Goal: Purchase product/service

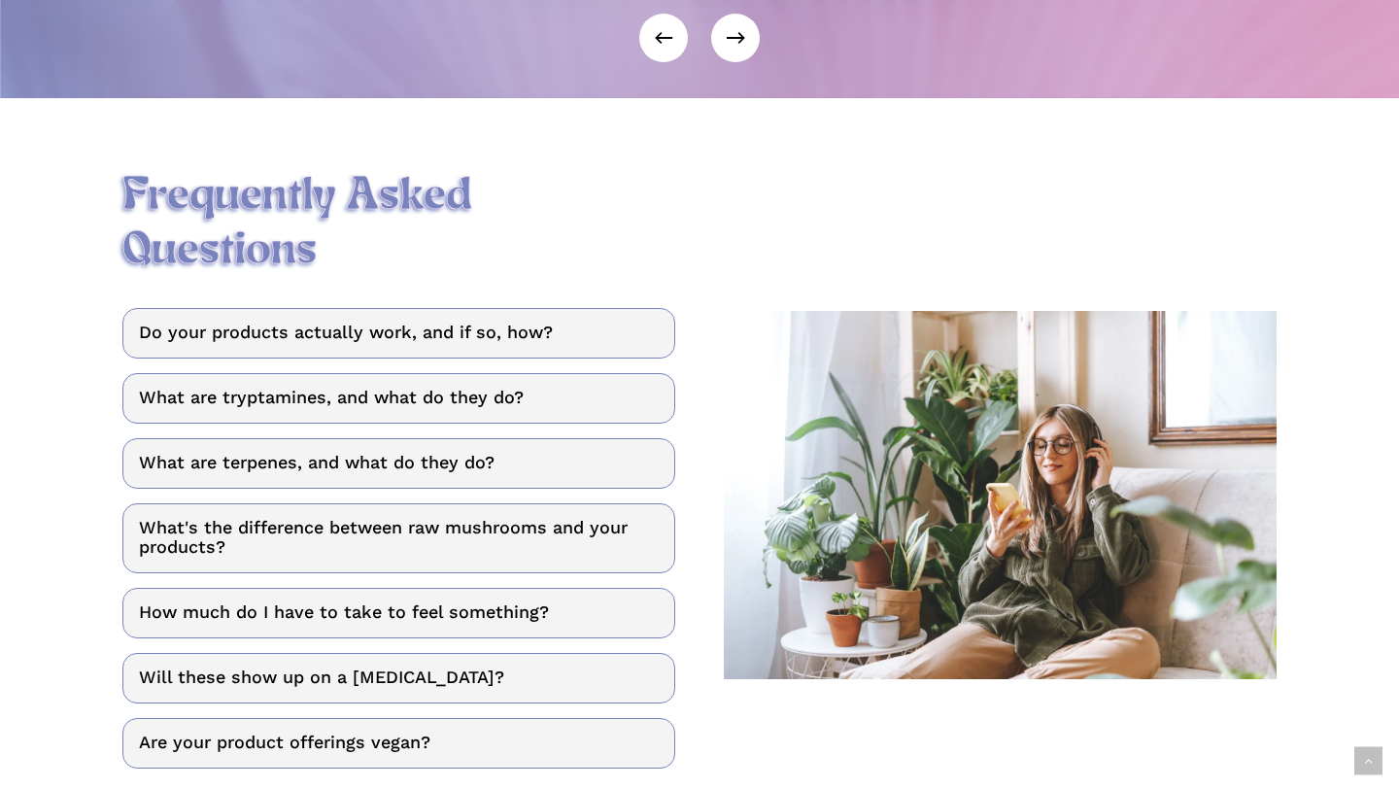
scroll to position [2325, 0]
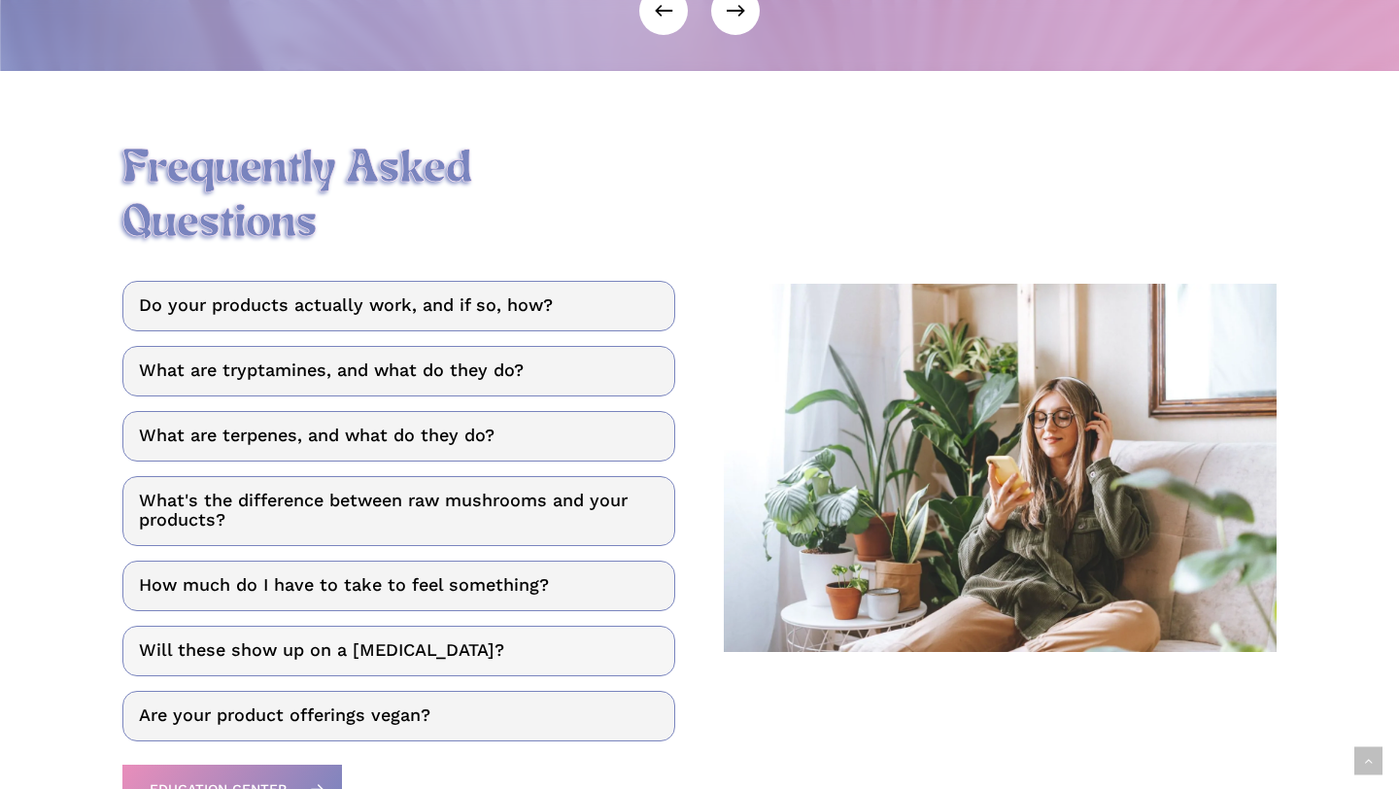
click at [311, 626] on link "Will these show up on a [MEDICAL_DATA]?" at bounding box center [398, 651] width 553 height 51
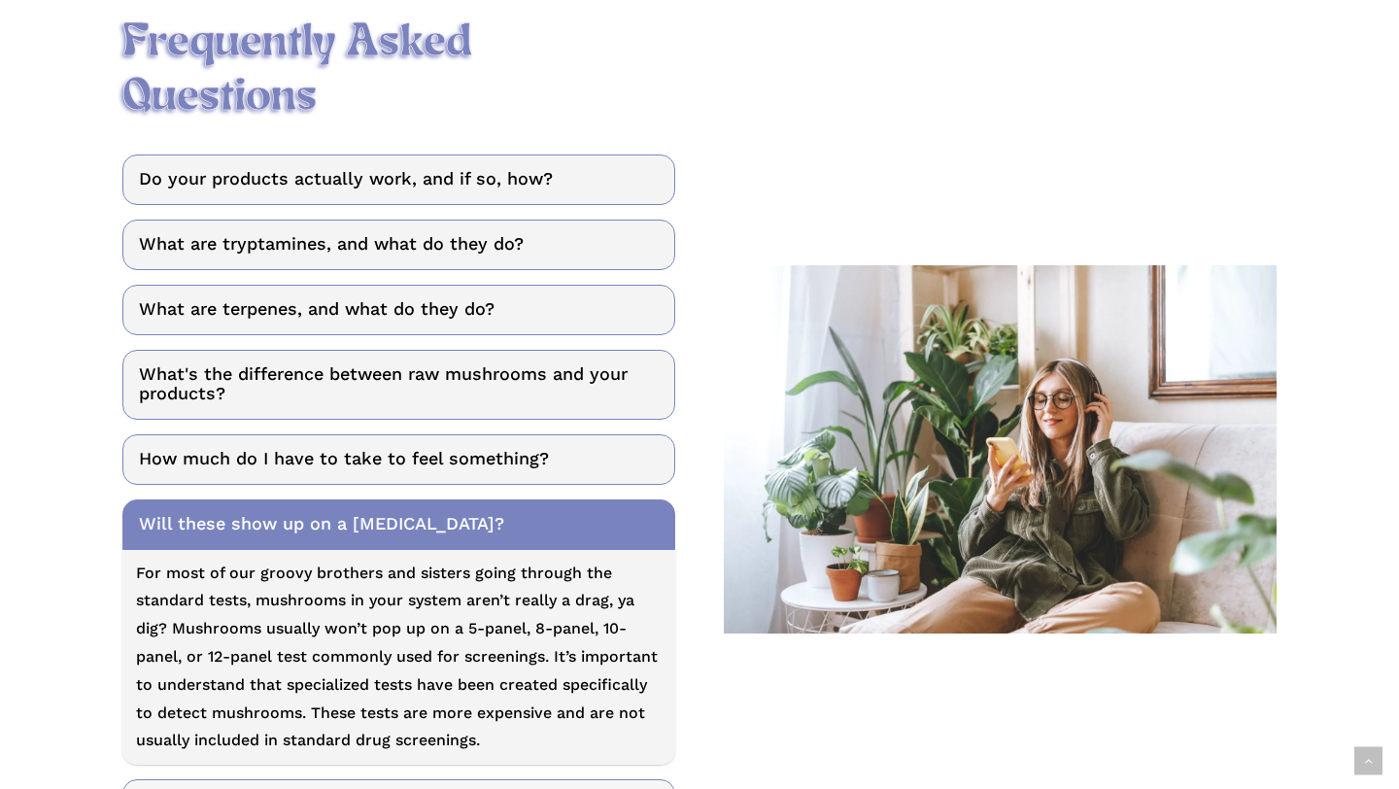
scroll to position [2434, 0]
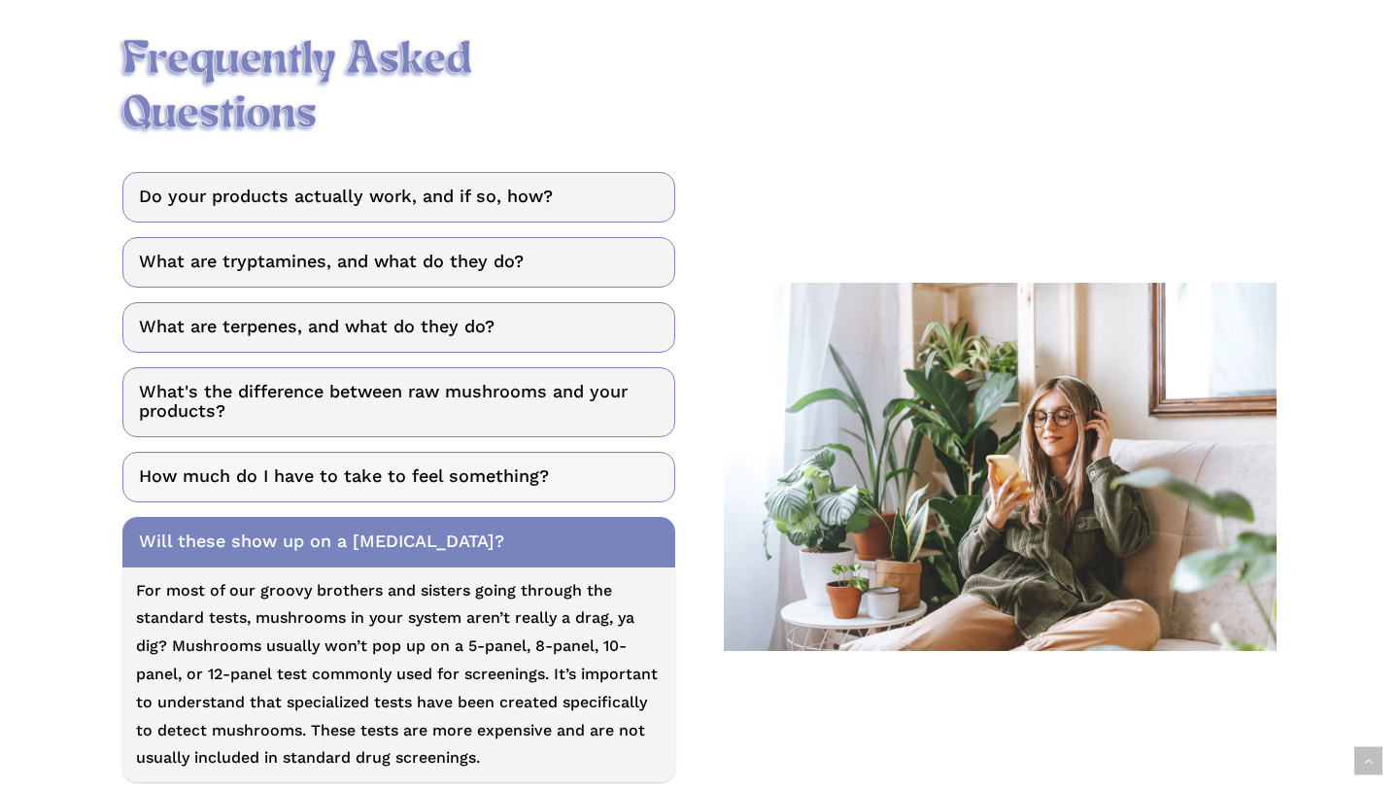
click at [369, 452] on link "How much do I have to take to feel something?" at bounding box center [398, 477] width 553 height 51
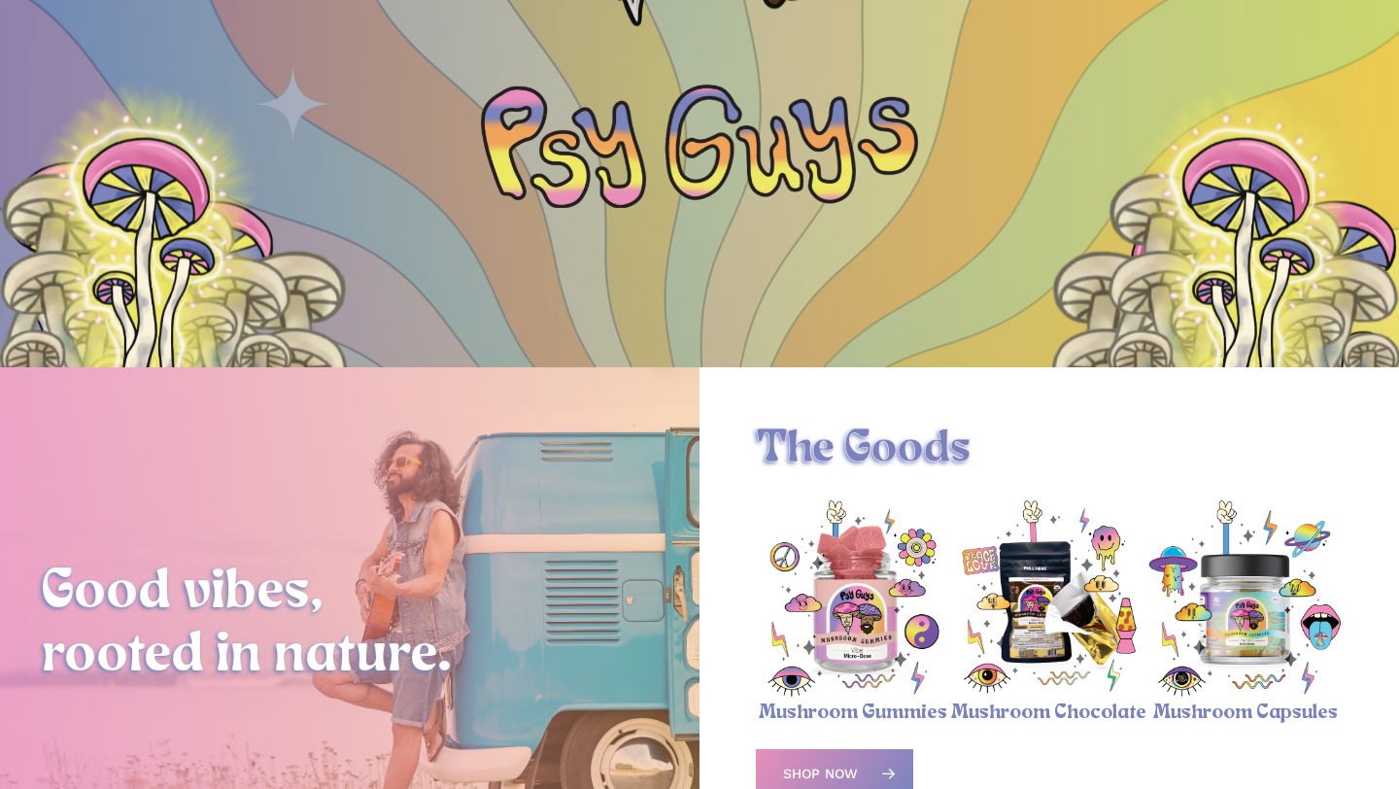
scroll to position [0, 0]
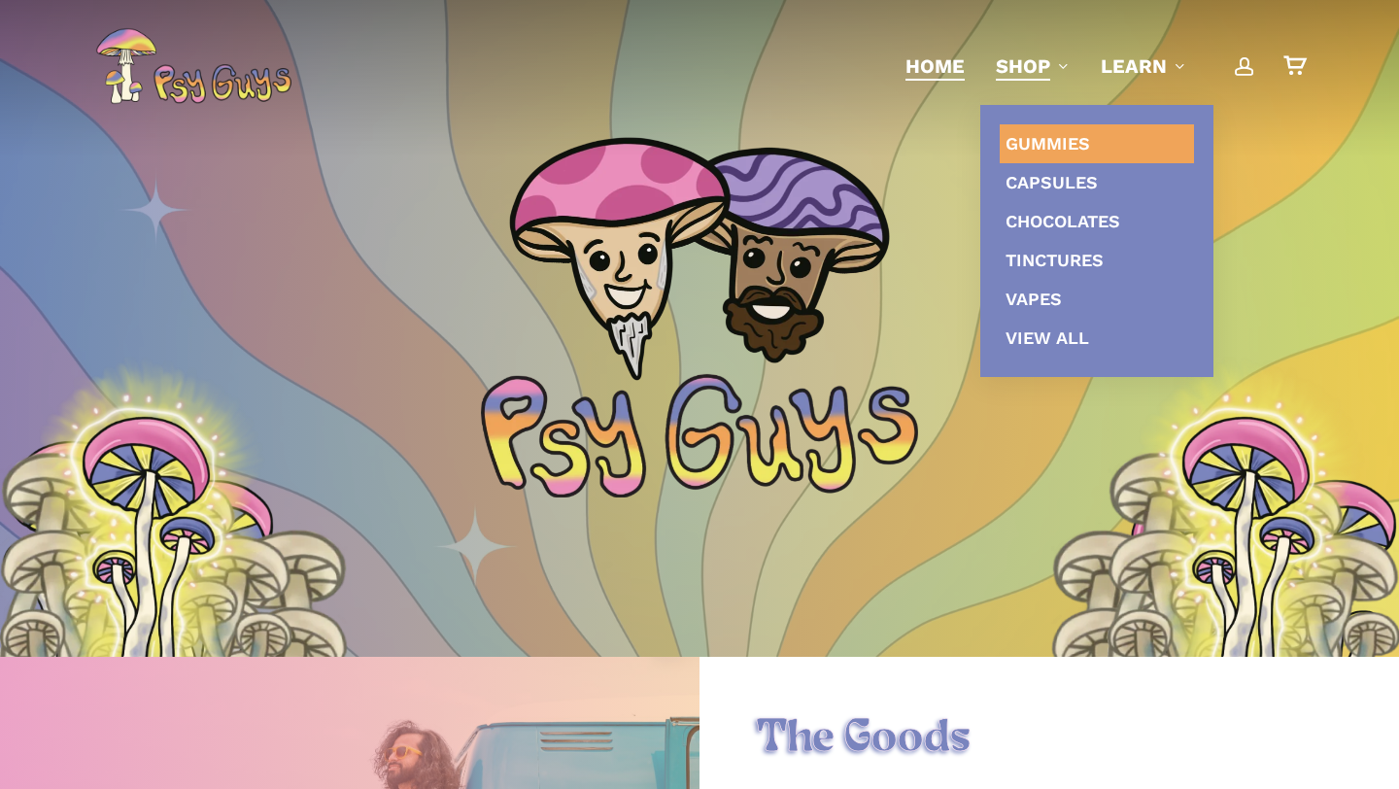
click at [1020, 154] on span "Gummies" at bounding box center [1048, 143] width 85 height 20
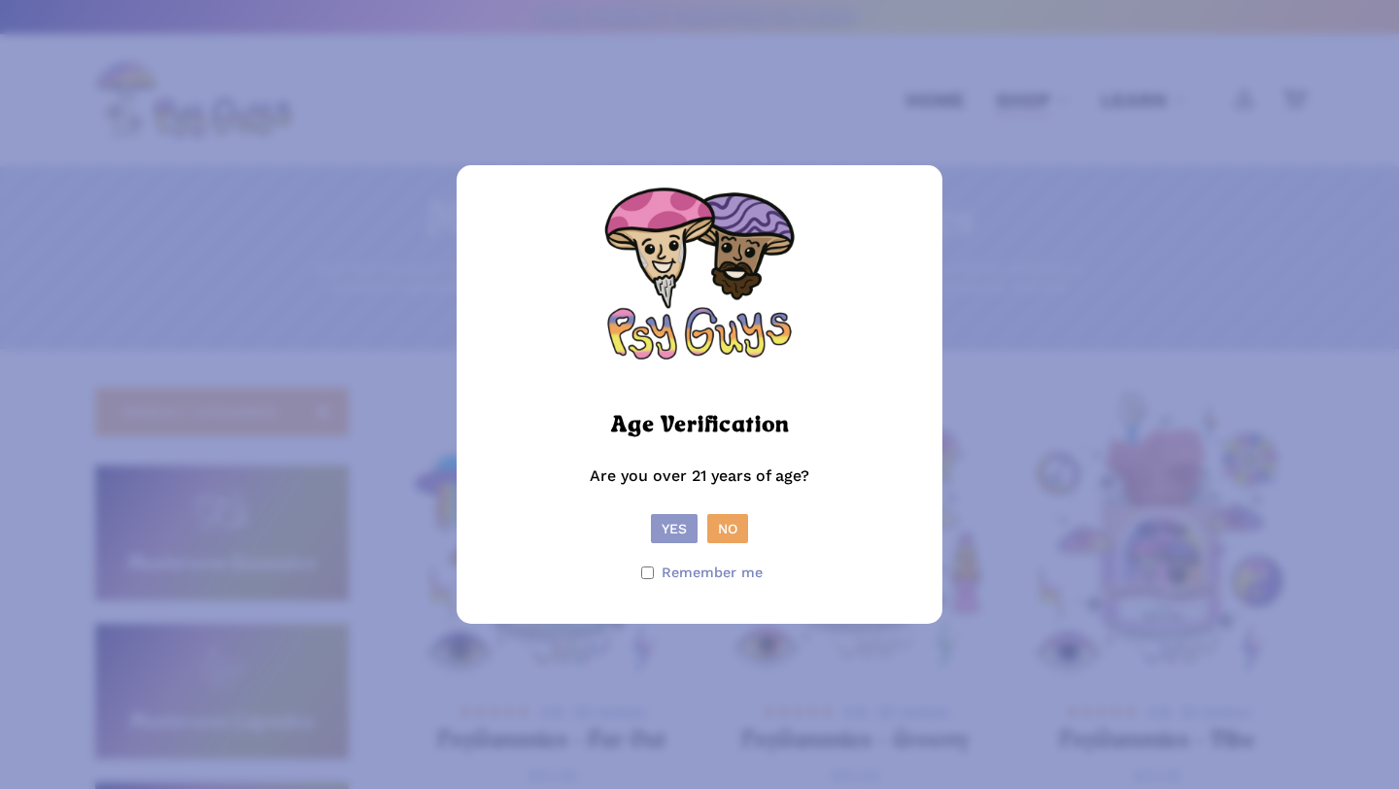
click at [672, 533] on button "Yes" at bounding box center [674, 528] width 47 height 29
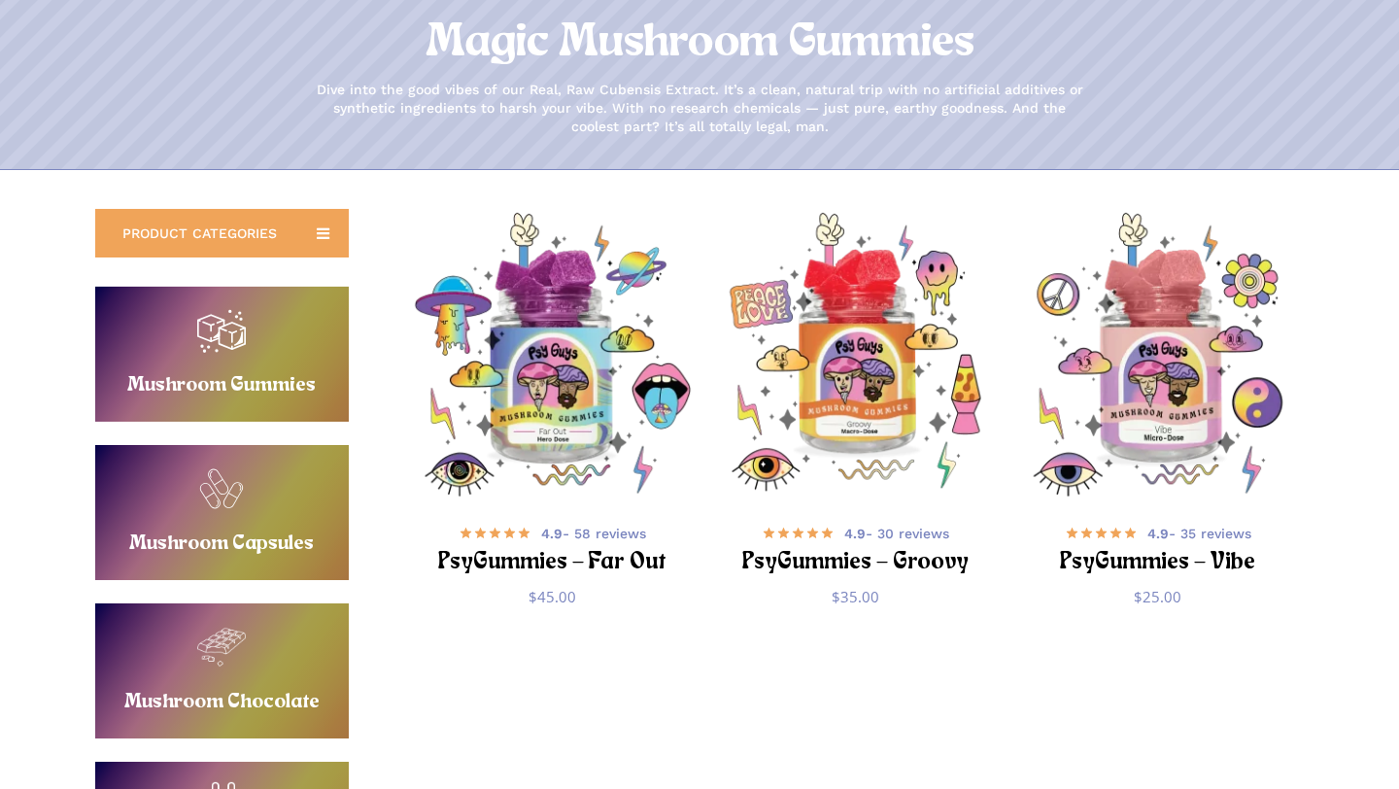
scroll to position [178, 0]
